Goal: Task Accomplishment & Management: Use online tool/utility

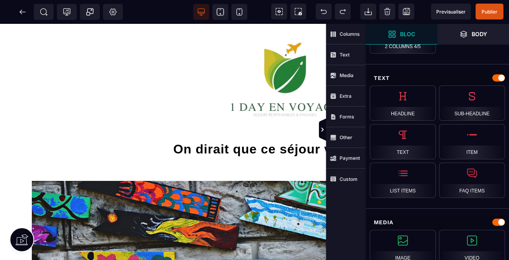
scroll to position [227, 0]
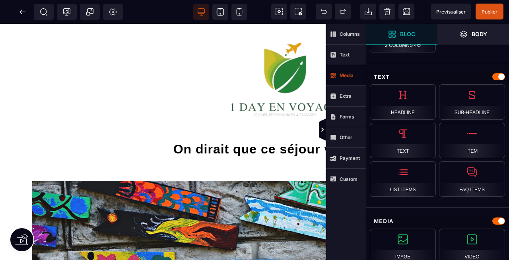
click at [348, 78] on strong "Media" at bounding box center [346, 75] width 14 height 6
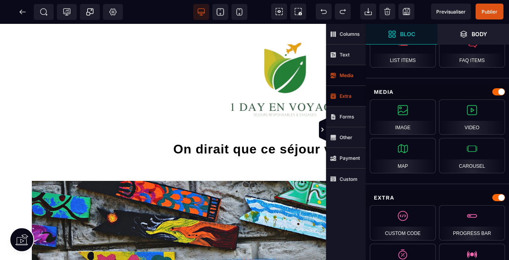
click at [347, 95] on strong "Extra" at bounding box center [345, 96] width 12 height 6
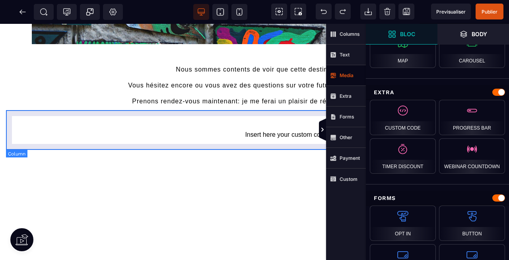
scroll to position [419, 0]
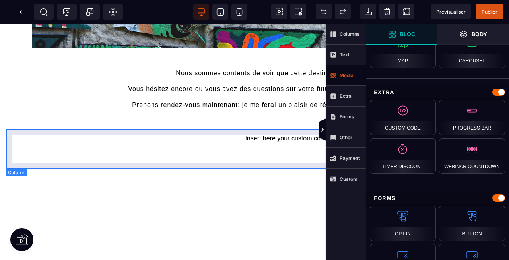
click at [212, 142] on div "Insert here your custom code" at bounding box center [286, 138] width 548 height 7
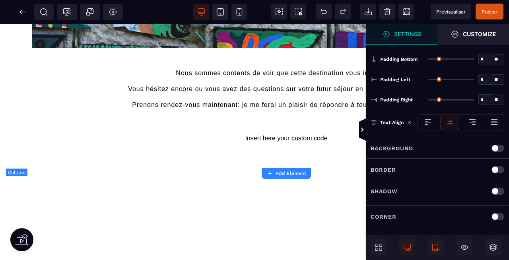
type input "*"
type input "***"
type input "**"
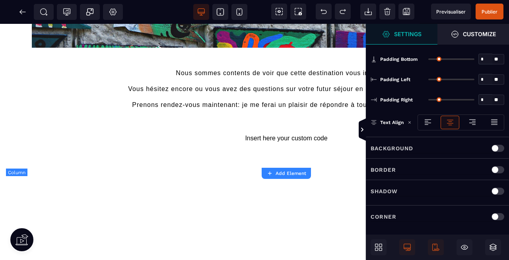
type input "**"
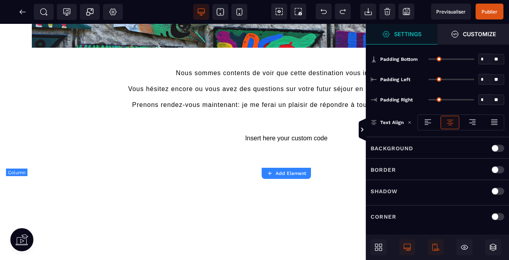
type input "**"
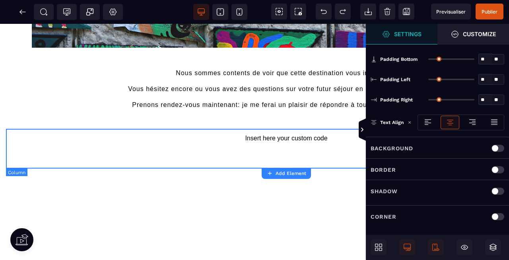
scroll to position [0, 0]
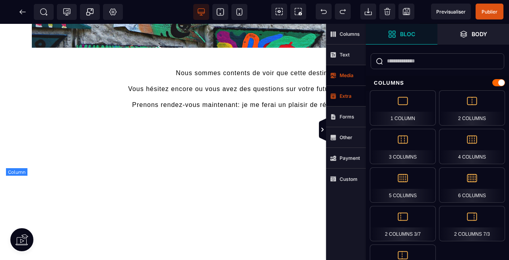
click at [346, 97] on strong "Extra" at bounding box center [345, 96] width 12 height 6
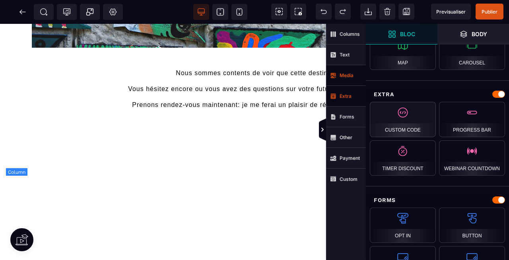
scroll to position [462, 0]
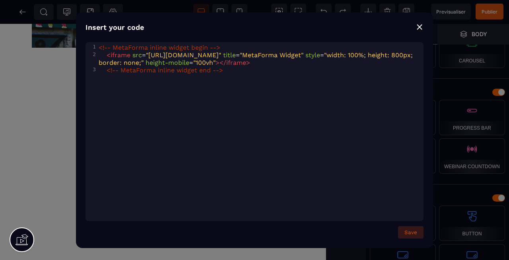
click at [416, 230] on button "Save" at bounding box center [410, 232] width 25 height 12
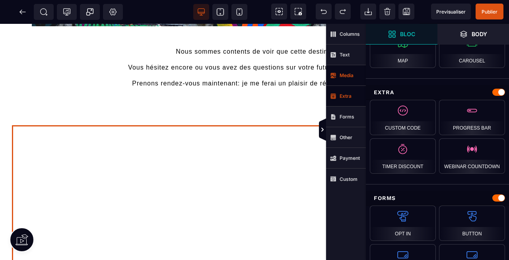
scroll to position [439, 0]
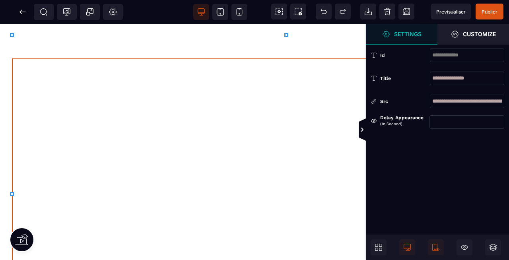
scroll to position [484, 0]
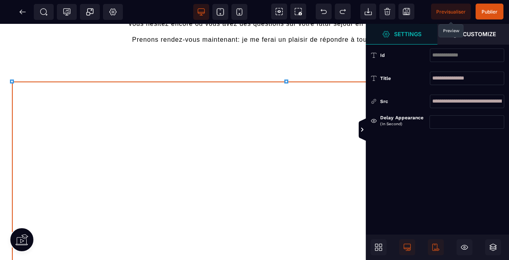
click at [451, 11] on span "Previsualiser" at bounding box center [450, 12] width 29 height 6
click at [27, 12] on span at bounding box center [23, 12] width 16 height 16
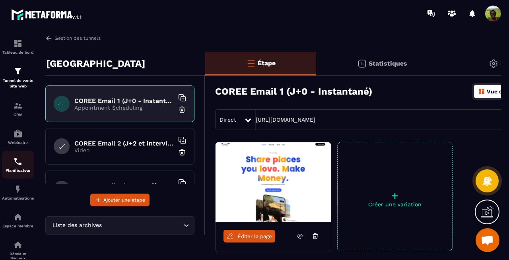
click at [21, 157] on link "Planificateur" at bounding box center [18, 165] width 32 height 28
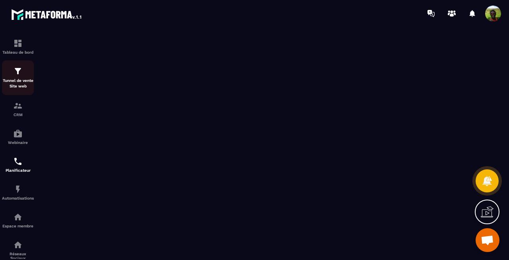
click at [21, 79] on p "Tunnel de vente Site web" at bounding box center [18, 83] width 32 height 11
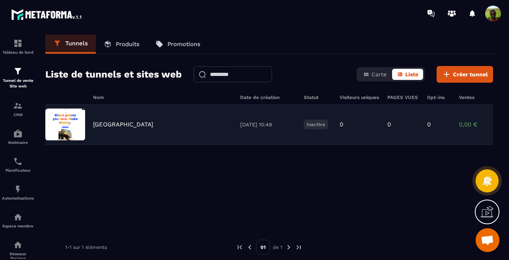
click at [110, 121] on p "[GEOGRAPHIC_DATA]" at bounding box center [123, 124] width 60 height 7
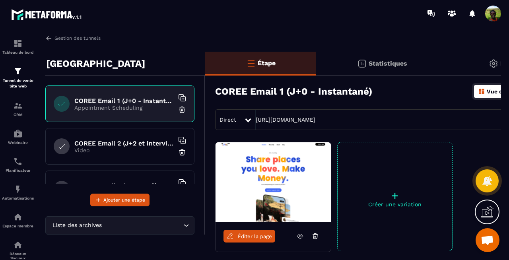
click at [250, 235] on span "Éditer la page" at bounding box center [255, 236] width 34 height 6
